Goal: Task Accomplishment & Management: Manage account settings

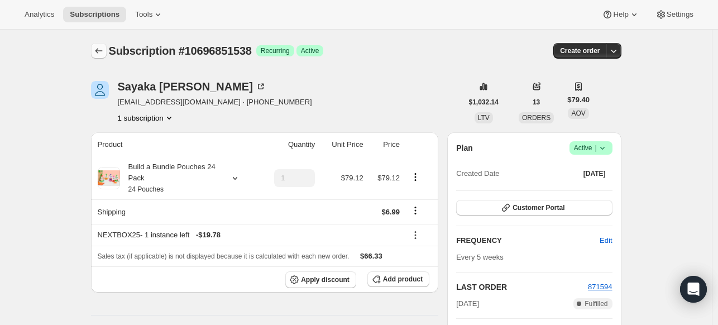
click at [98, 57] on button "Subscriptions" at bounding box center [99, 51] width 16 height 16
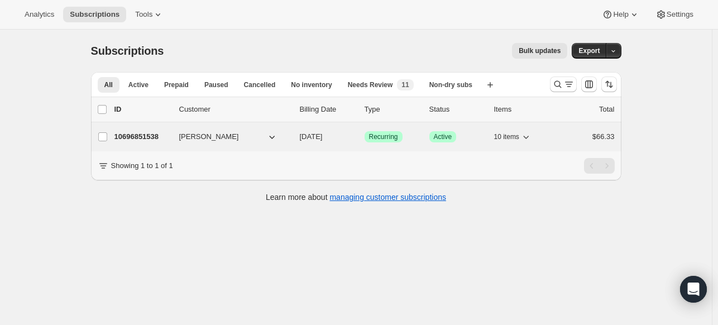
click at [149, 138] on p "10696851538" at bounding box center [142, 136] width 56 height 11
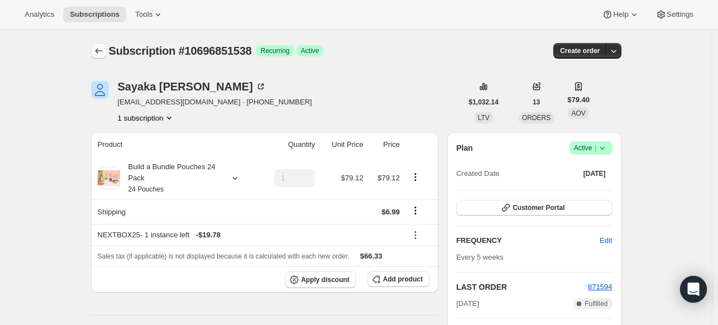
click at [98, 52] on icon "Subscriptions" at bounding box center [98, 50] width 11 height 11
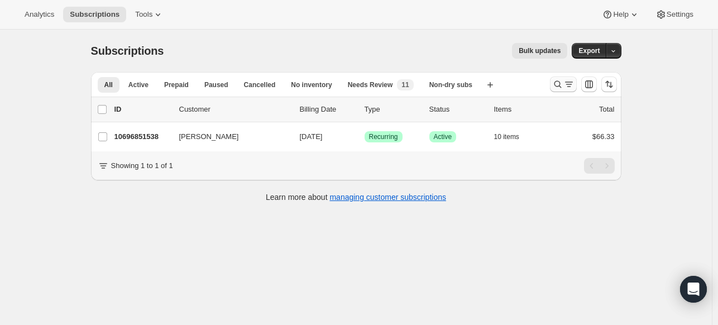
click at [556, 84] on icon "Search and filter results" at bounding box center [557, 84] width 11 height 11
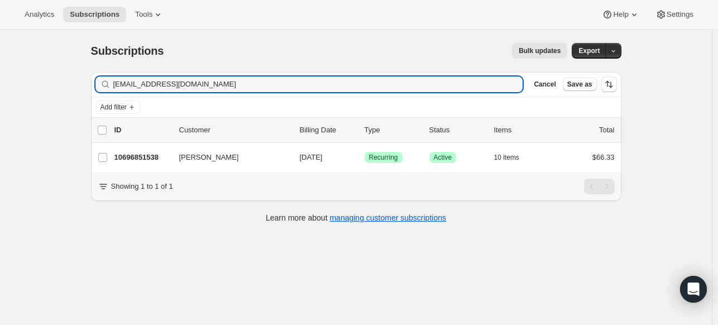
drag, startPoint x: 180, startPoint y: 84, endPoint x: 97, endPoint y: 87, distance: 83.2
click at [97, 87] on div "Filter subscribers tichanlovesayaka@gmail.com Clear Cancel Save as" at bounding box center [356, 84] width 531 height 25
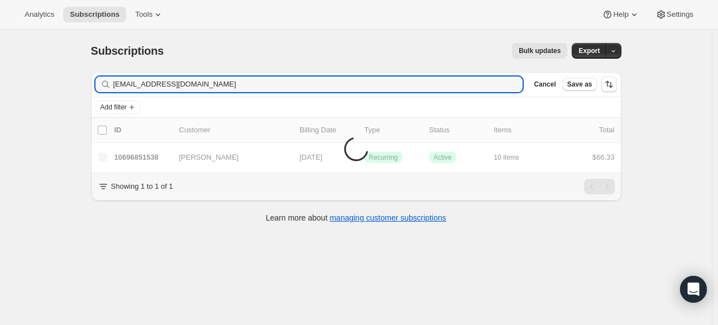
type input "kminjarez821@gmail.com"
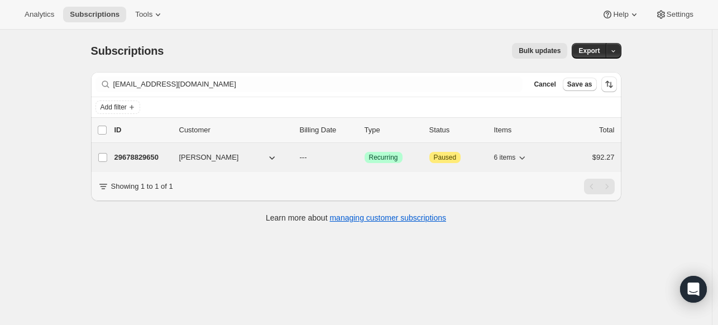
click at [135, 154] on p "29678829650" at bounding box center [142, 157] width 56 height 11
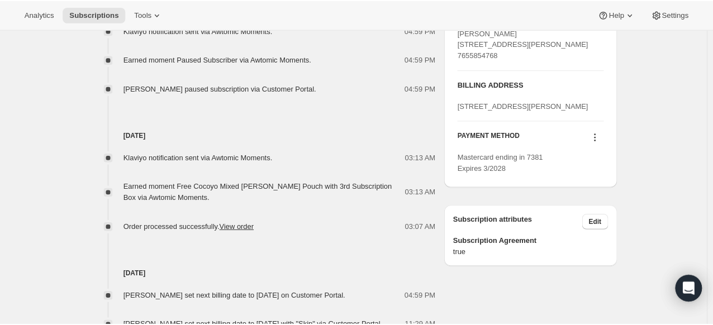
scroll to position [499, 0]
